Goal: Task Accomplishment & Management: Manage account settings

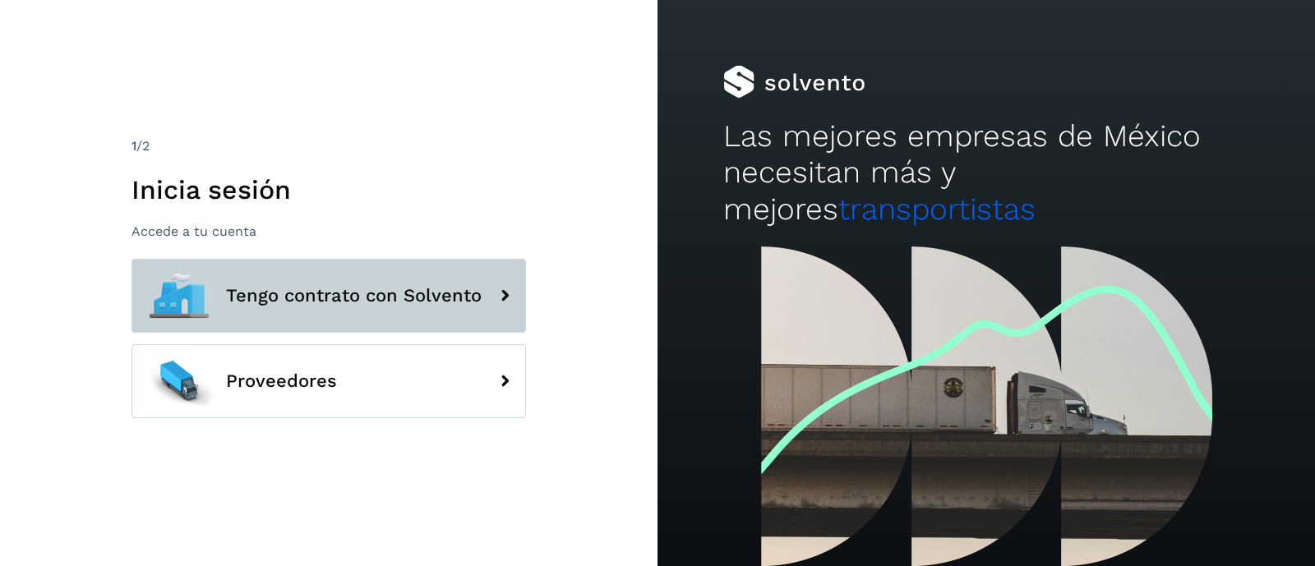
click at [329, 298] on span "Tengo contrato con Solvento" at bounding box center [354, 296] width 256 height 20
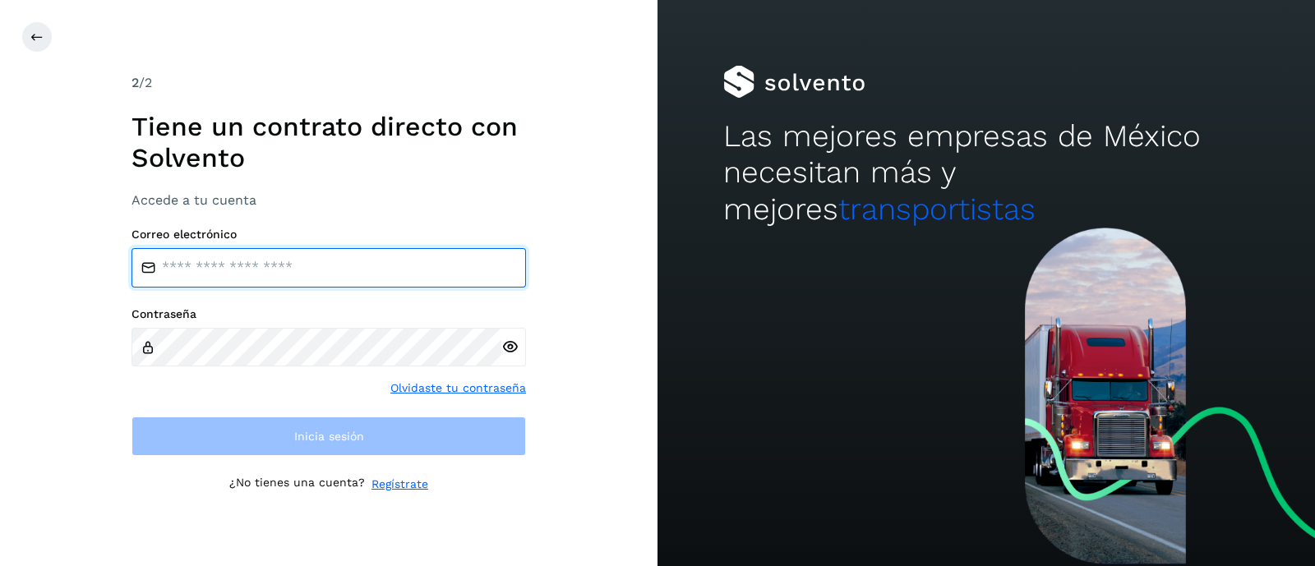
drag, startPoint x: 270, startPoint y: 262, endPoint x: 251, endPoint y: 277, distance: 24.0
click at [270, 262] on input "email" at bounding box center [329, 267] width 395 height 39
type input "**********"
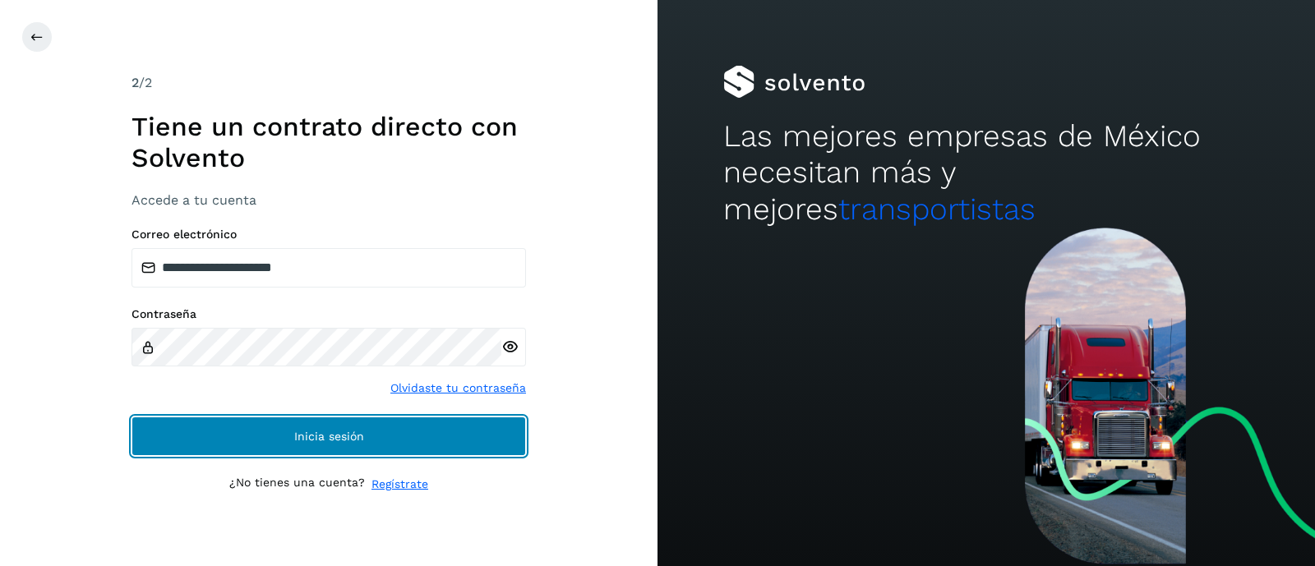
click at [132, 417] on button "Inicia sesión" at bounding box center [329, 436] width 395 height 39
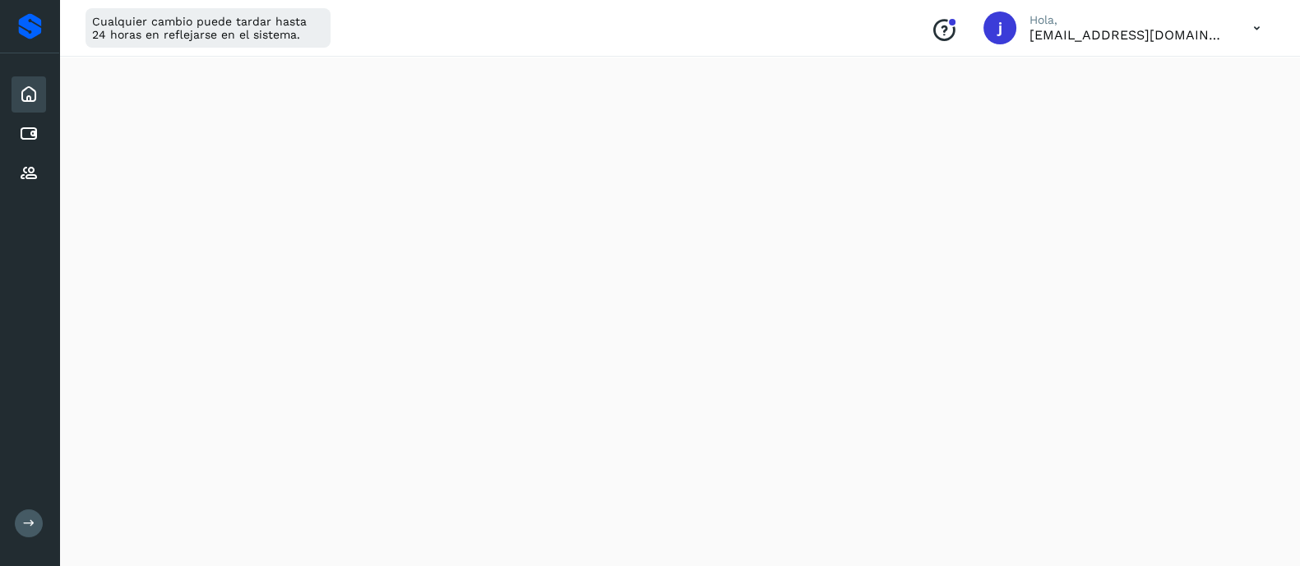
scroll to position [308, 0]
click at [1264, 23] on icon at bounding box center [1257, 29] width 34 height 34
click at [1111, 113] on div "Cerrar sesión" at bounding box center [1175, 105] width 196 height 31
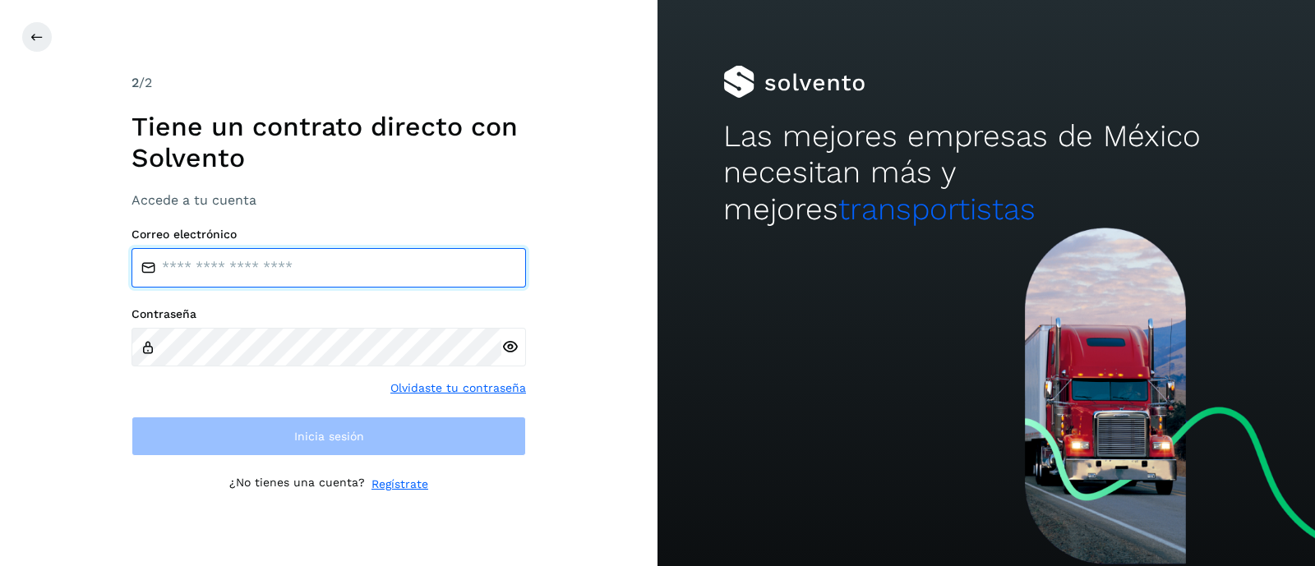
click at [271, 268] on input "email" at bounding box center [329, 267] width 395 height 39
type input "**********"
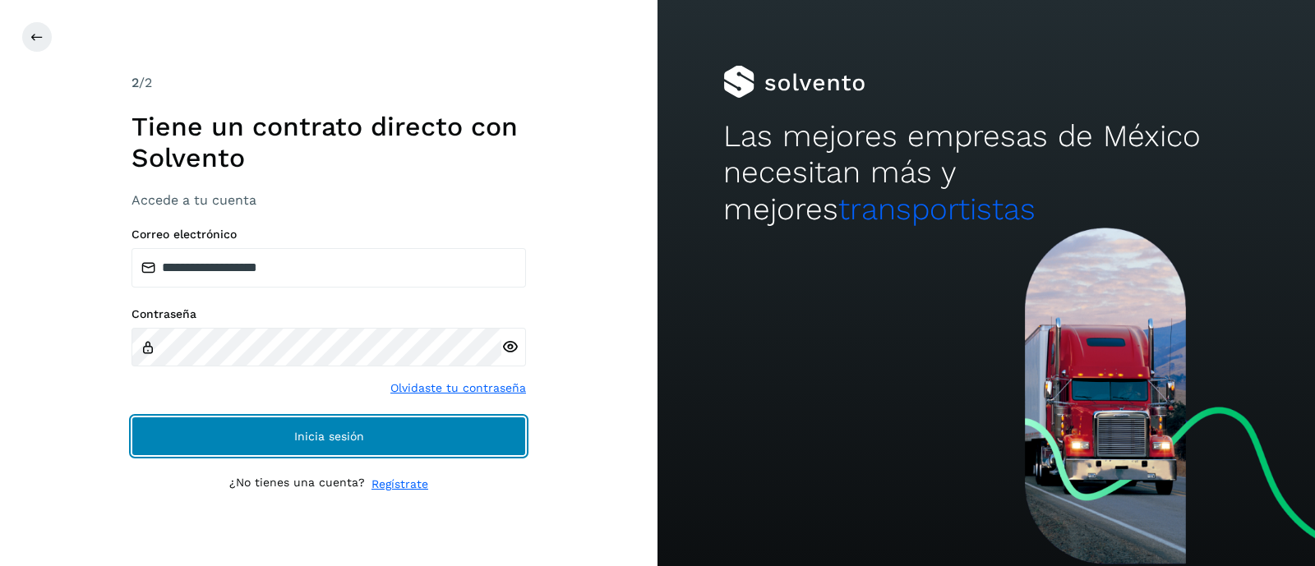
click at [132, 417] on button "Inicia sesión" at bounding box center [329, 436] width 395 height 39
